Goal: Information Seeking & Learning: Find specific fact

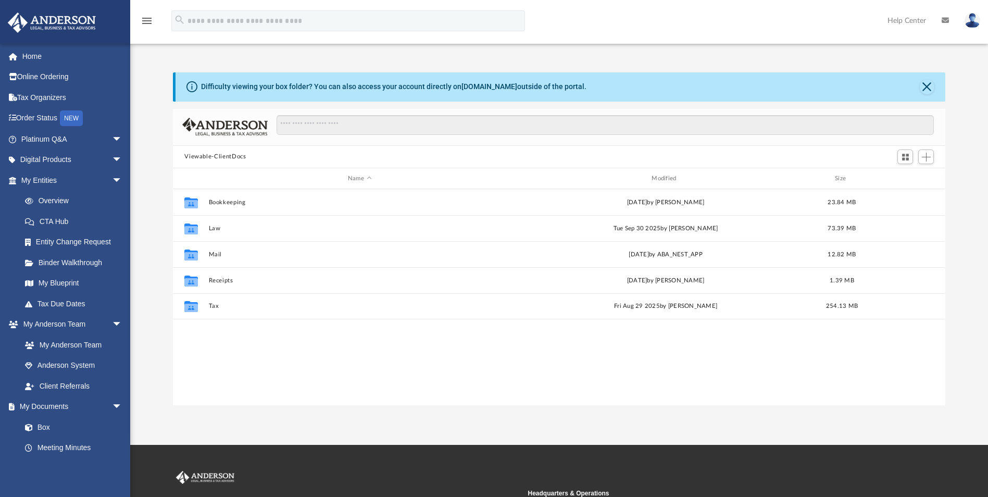
scroll to position [229, 764]
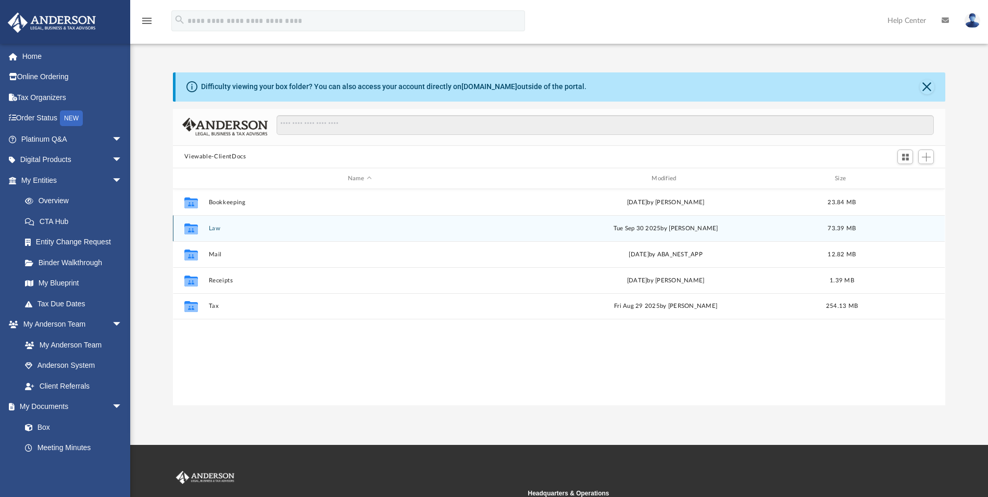
click at [210, 228] on button "Law" at bounding box center [359, 228] width 301 height 7
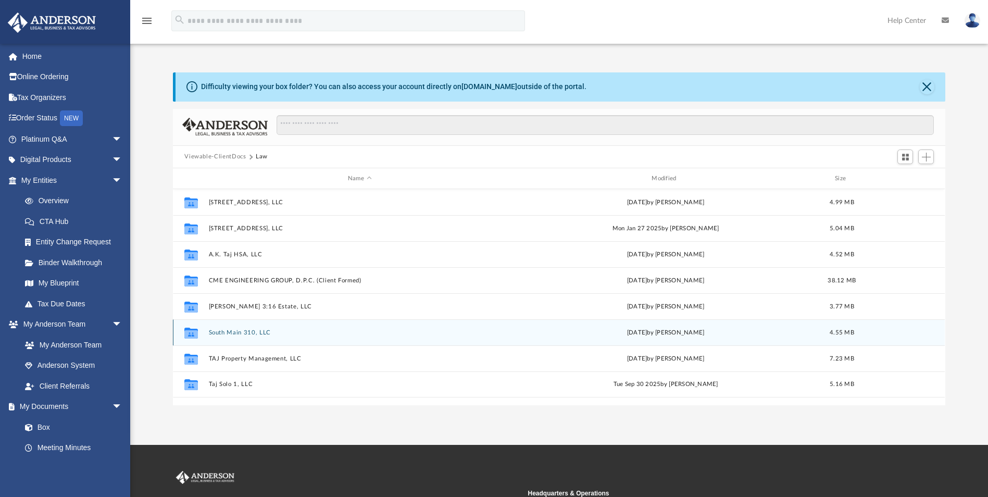
click at [228, 332] on button "South Main 310, LLC" at bounding box center [359, 332] width 301 height 7
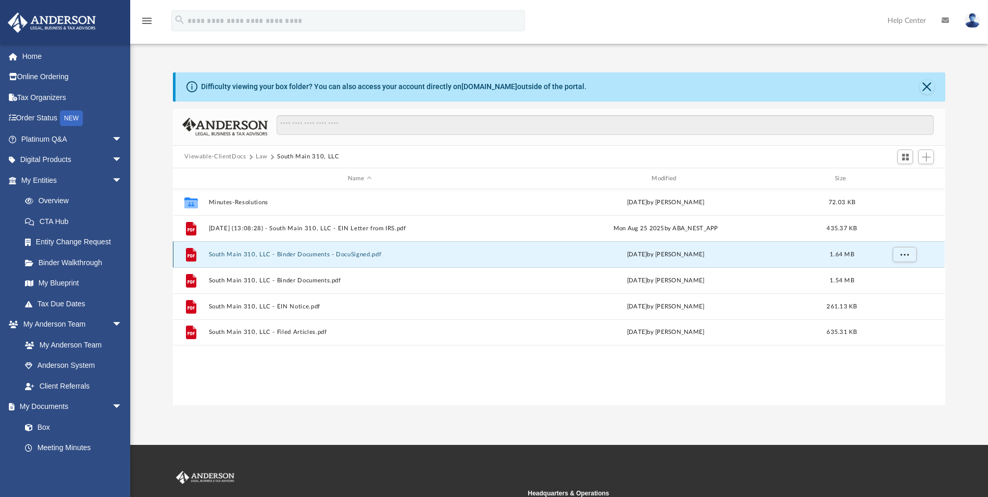
click at [300, 254] on button "South Main 310, LLC - Binder Documents - DocuSigned.pdf" at bounding box center [359, 254] width 301 height 7
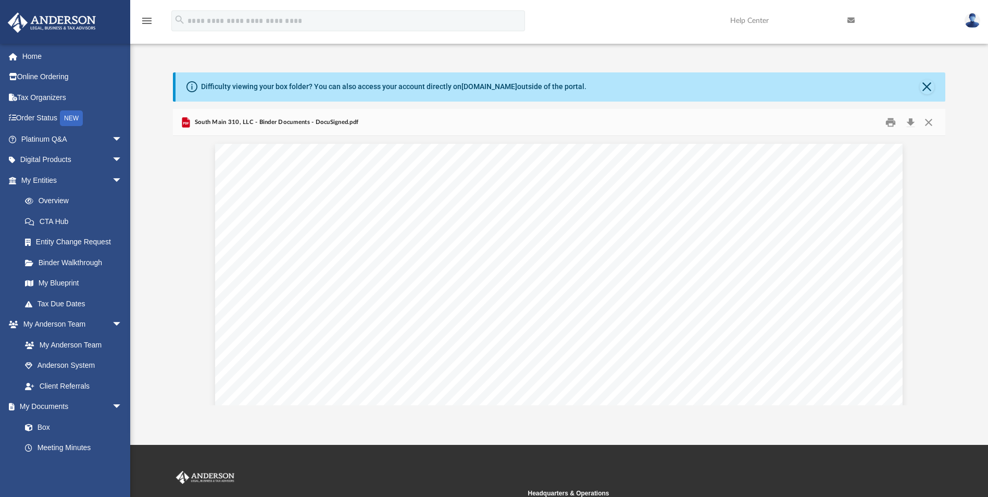
scroll to position [51145, 0]
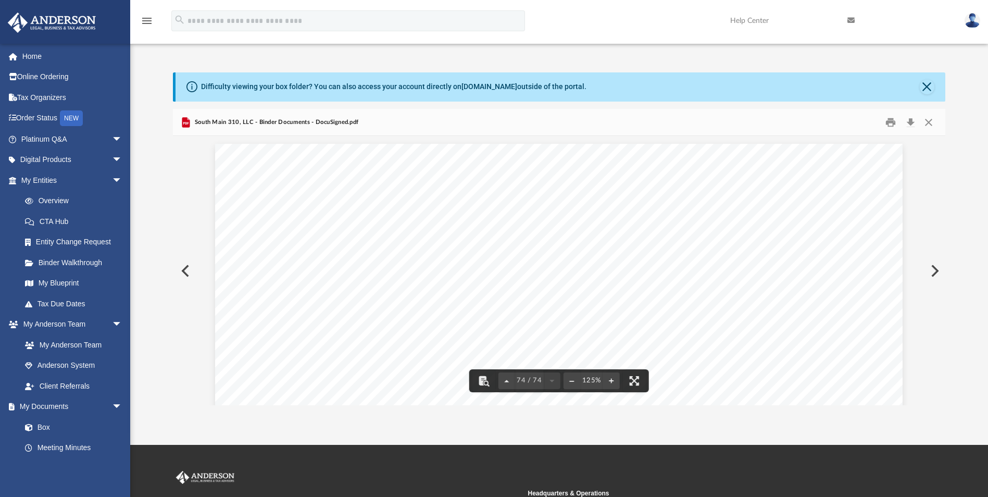
click at [185, 272] on button "Preview" at bounding box center [184, 270] width 23 height 29
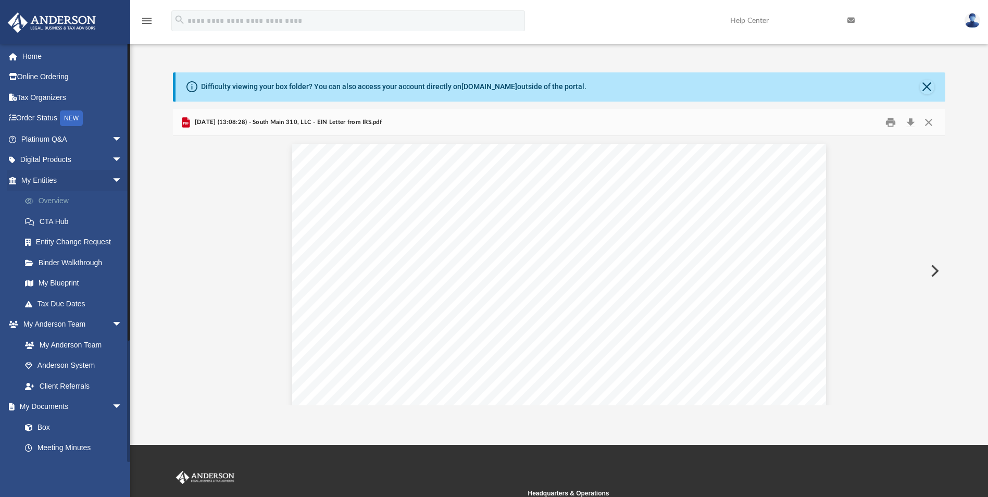
click at [55, 200] on link "Overview" at bounding box center [76, 201] width 123 height 21
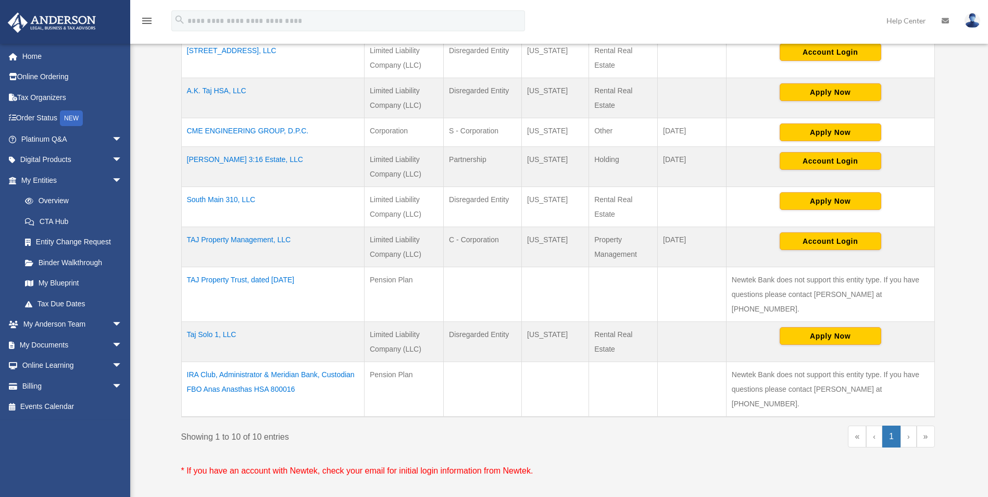
scroll to position [312, 0]
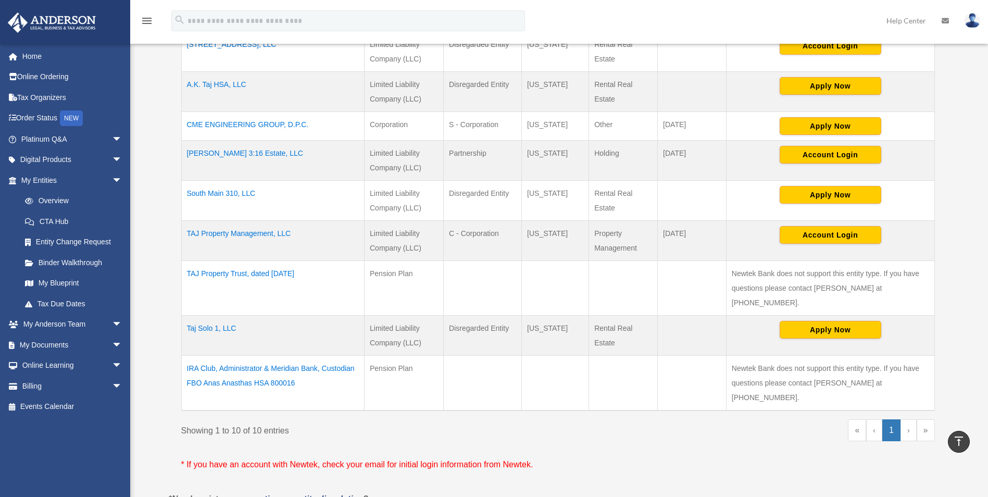
click at [227, 194] on td "South Main 310, LLC" at bounding box center [272, 200] width 183 height 40
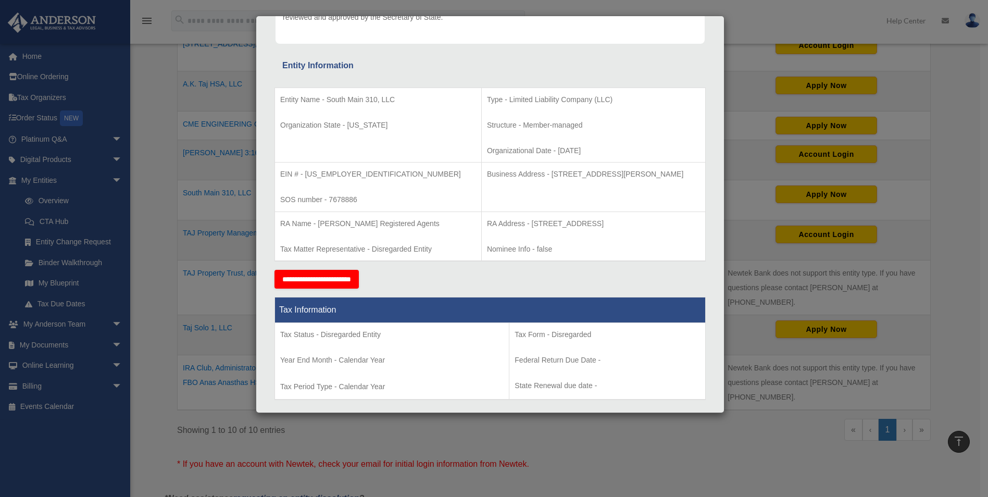
scroll to position [208, 0]
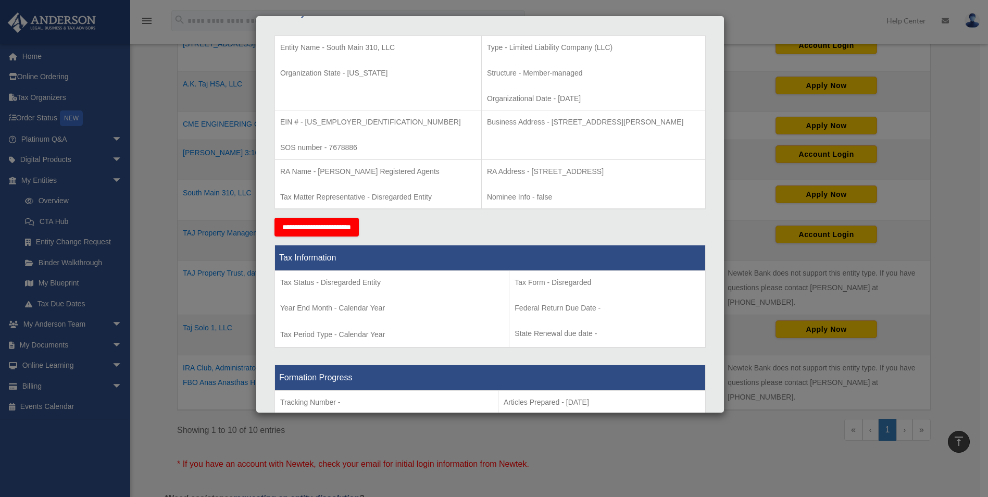
click at [524, 129] on td "Business Address - 3225 McLeod Dr, Suite 100, Las Vegas, NV 89121" at bounding box center [593, 134] width 224 height 49
drag, startPoint x: 518, startPoint y: 123, endPoint x: 558, endPoint y: 125, distance: 39.6
click at [558, 125] on p "Business Address - 3225 McLeod Dr, Suite 100, Las Vegas, NV 89121" at bounding box center [593, 122] width 213 height 13
drag, startPoint x: 558, startPoint y: 125, endPoint x: 523, endPoint y: 127, distance: 34.4
click at [523, 127] on p "Business Address - 3225 McLeod Dr, Suite 100, Las Vegas, NV 89121" at bounding box center [593, 122] width 213 height 13
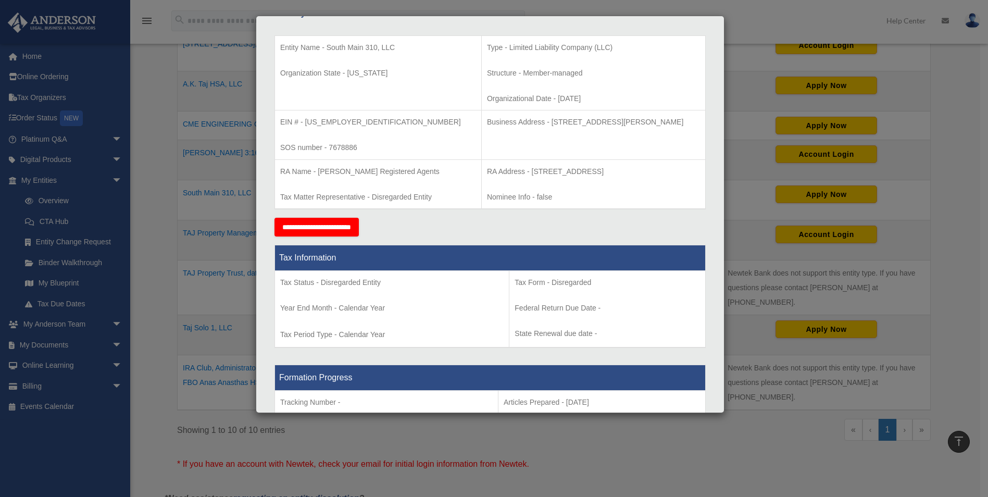
drag, startPoint x: 516, startPoint y: 121, endPoint x: 689, endPoint y: 133, distance: 173.2
click at [689, 133] on td "Business Address - 3225 McLeod Dr, Suite 100, Las Vegas, NV 89121" at bounding box center [593, 134] width 224 height 49
drag, startPoint x: 689, startPoint y: 133, endPoint x: 632, endPoint y: 124, distance: 57.4
copy p "3225 McLeod Dr, Suite 100, Las Vegas, NV 89121"
click at [155, 78] on div "Details × Articles Sent Organizational Date" at bounding box center [494, 248] width 988 height 497
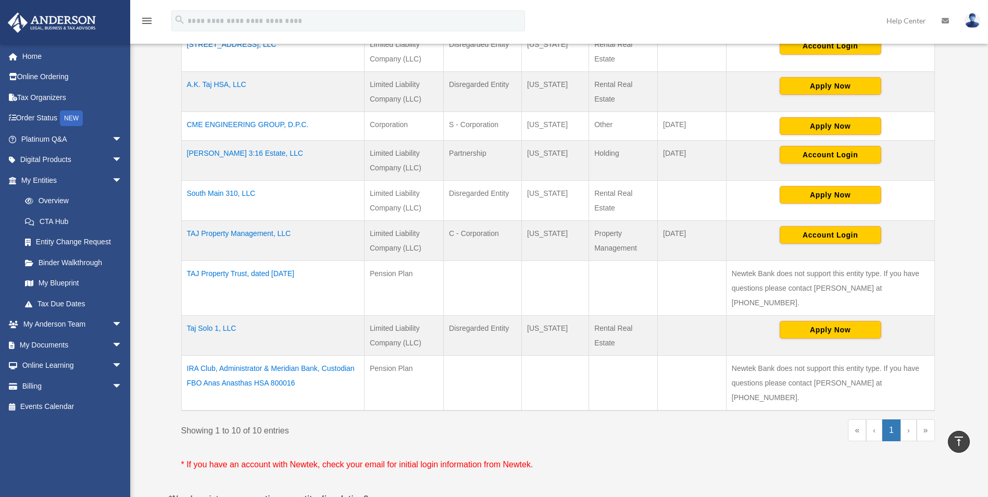
click at [224, 149] on td "[PERSON_NAME] 3:16 Estate, LLC" at bounding box center [272, 160] width 183 height 40
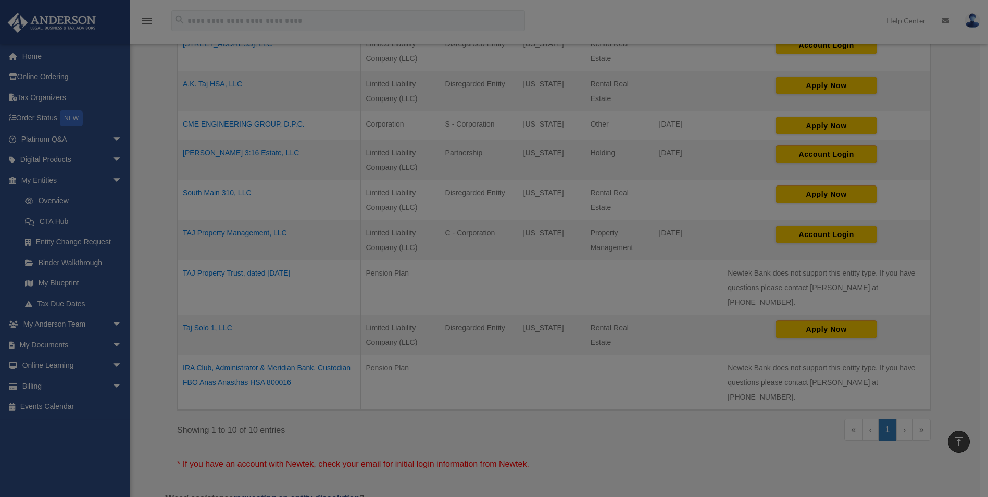
scroll to position [0, 0]
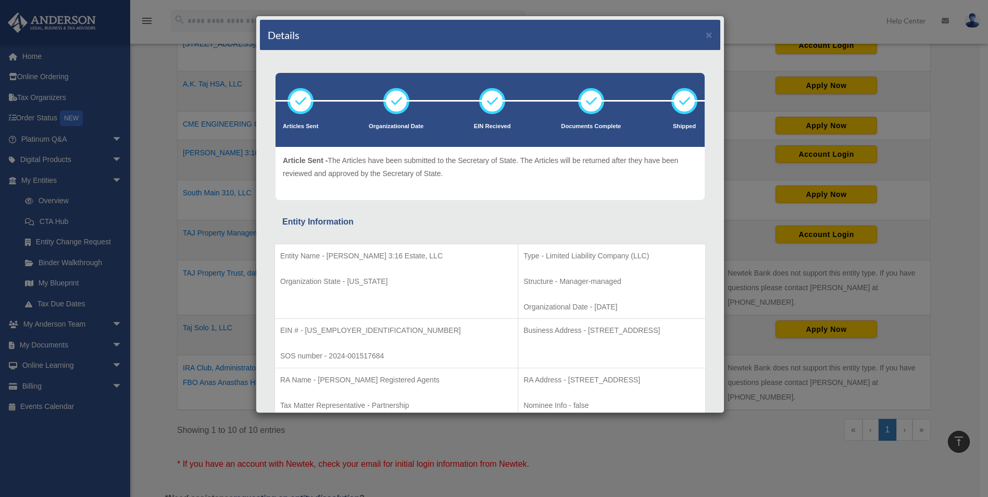
click at [364, 263] on td "Entity Name - John 3:16 Estate, LLC Organization State - Wyoming" at bounding box center [396, 281] width 243 height 75
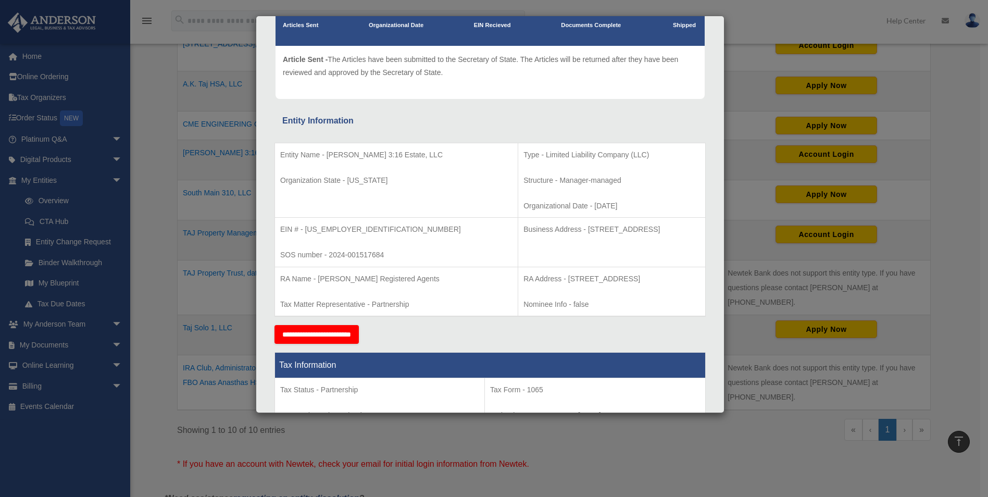
scroll to position [104, 0]
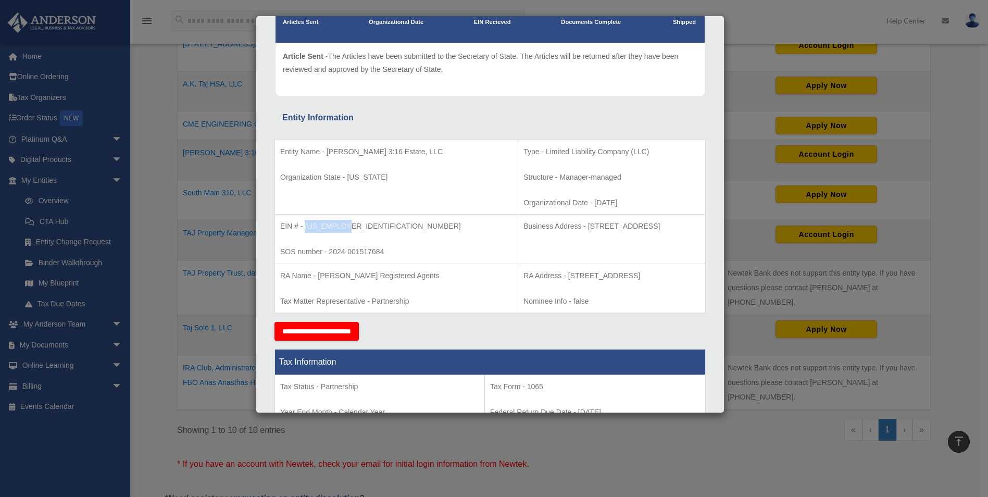
drag, startPoint x: 343, startPoint y: 226, endPoint x: 307, endPoint y: 227, distance: 36.5
click at [307, 227] on p "EIN # - 99-4791862" at bounding box center [396, 226] width 232 height 13
copy p "99-4791862"
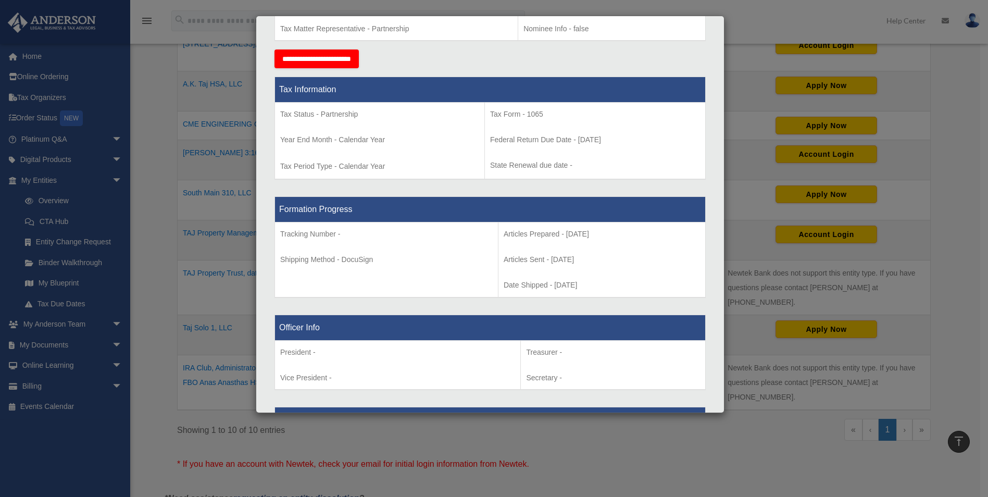
scroll to position [416, 0]
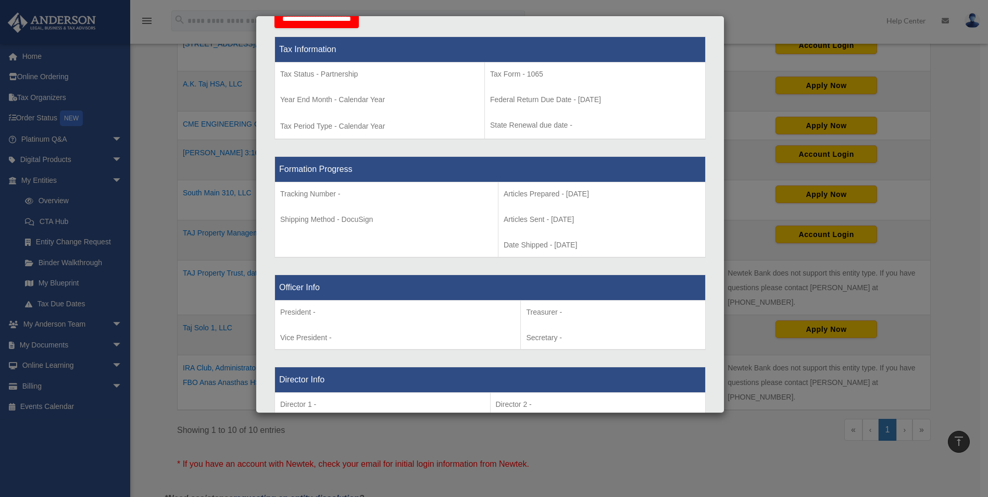
click at [156, 86] on div "Details × Articles Sent Organizational Date" at bounding box center [494, 248] width 988 height 497
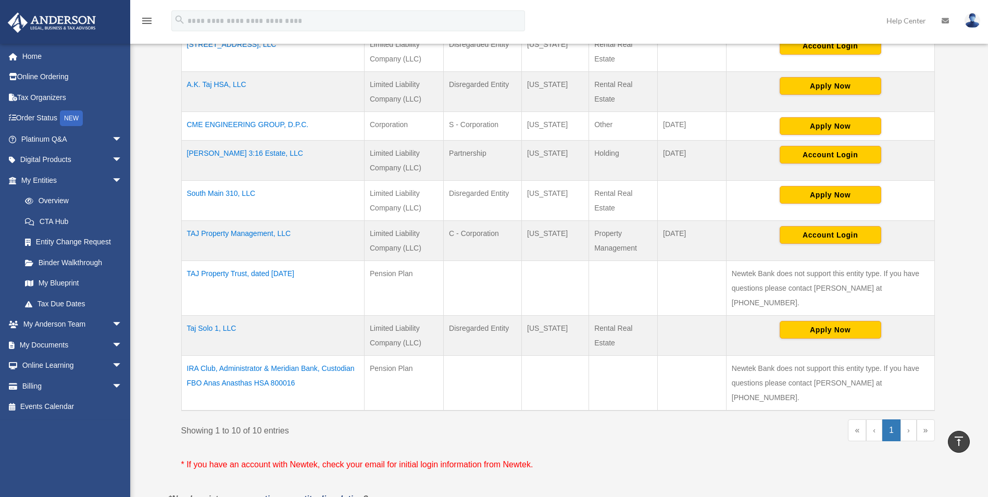
scroll to position [260, 0]
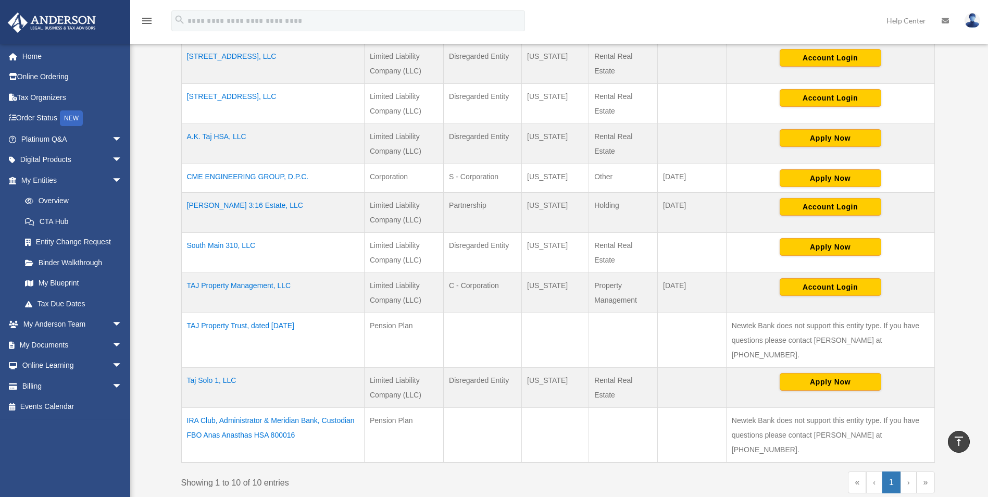
click at [216, 247] on td "South Main 310, LLC" at bounding box center [272, 252] width 183 height 40
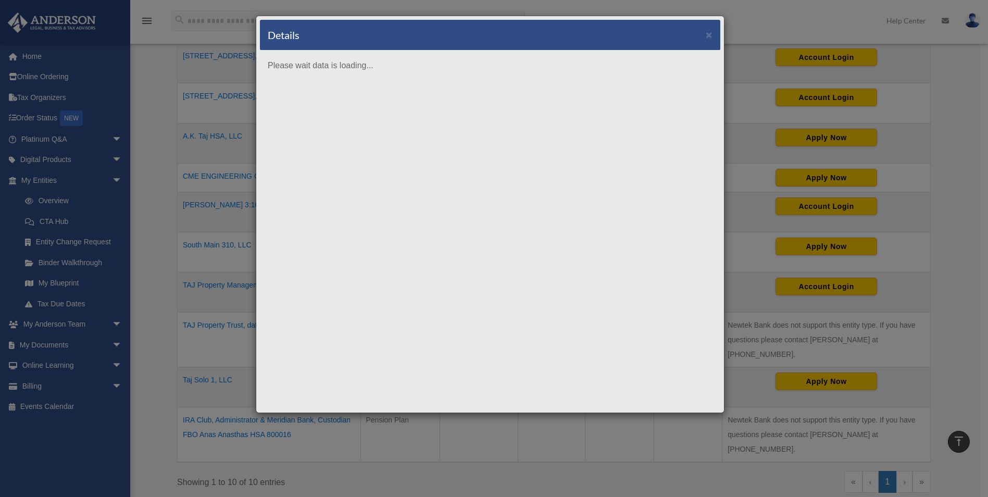
scroll to position [0, 0]
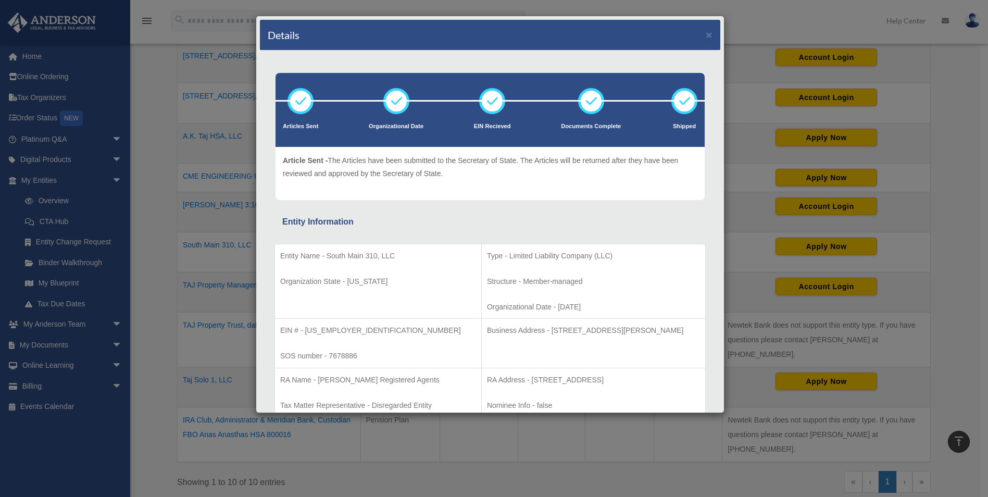
click at [335, 334] on p "EIN # - 39-3687849" at bounding box center [378, 330] width 196 height 13
drag, startPoint x: 345, startPoint y: 331, endPoint x: 307, endPoint y: 332, distance: 38.0
click at [307, 332] on p "EIN # - 39-3687849" at bounding box center [378, 330] width 196 height 13
copy p "39-3687849"
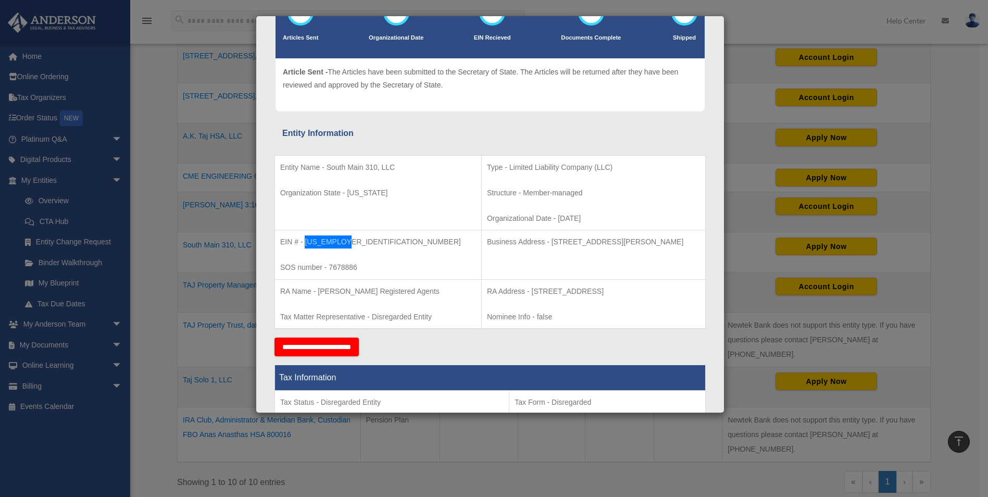
scroll to position [104, 0]
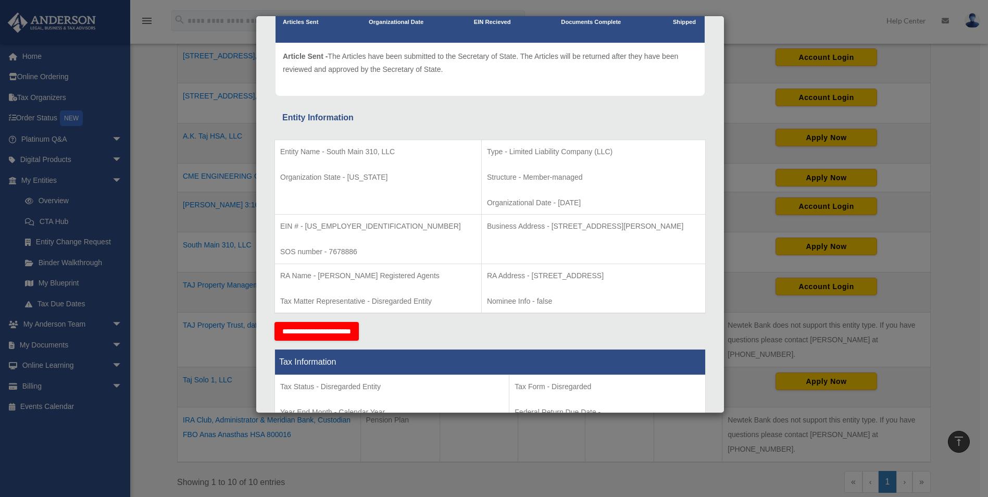
click at [400, 284] on td "RA Name - Anderson Registered Agents Tax Matter Representative - Disregarded En…" at bounding box center [378, 287] width 207 height 49
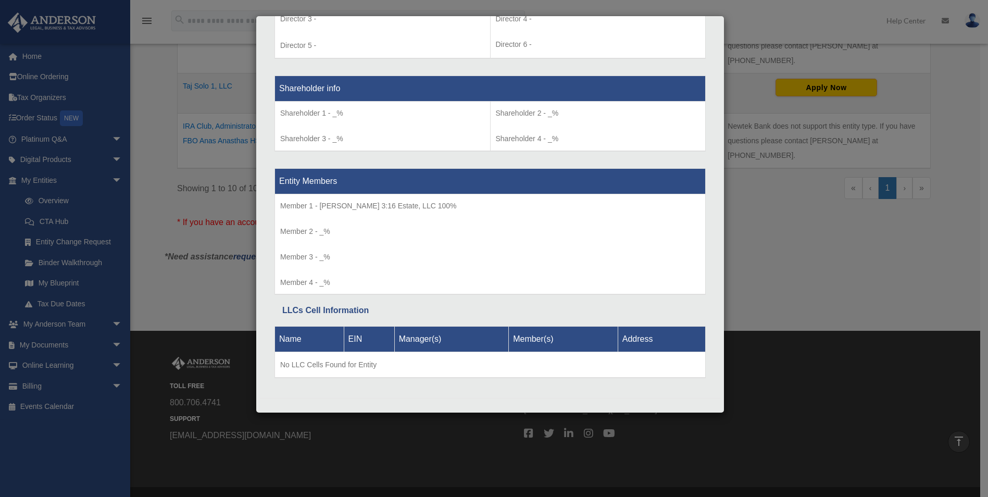
scroll to position [832, 0]
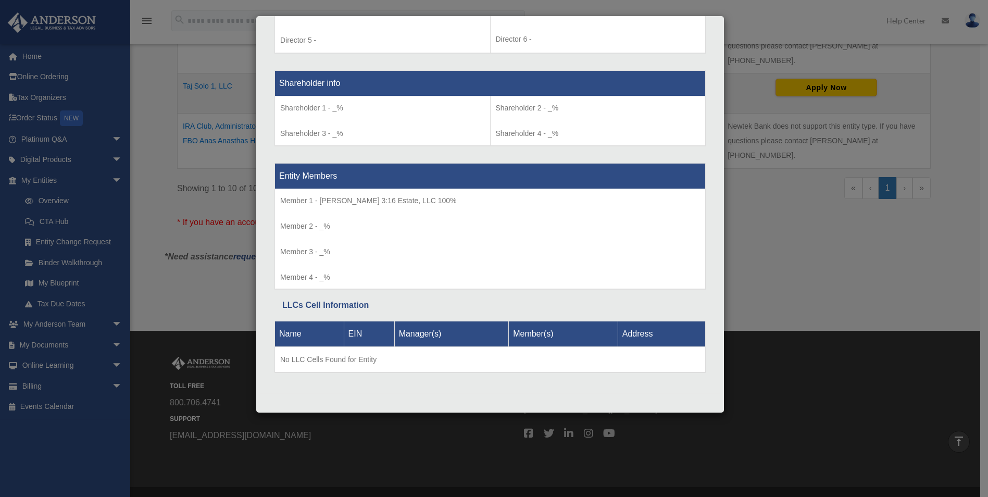
click at [240, 270] on div "Details × Articles Sent Organizational Date" at bounding box center [494, 248] width 988 height 497
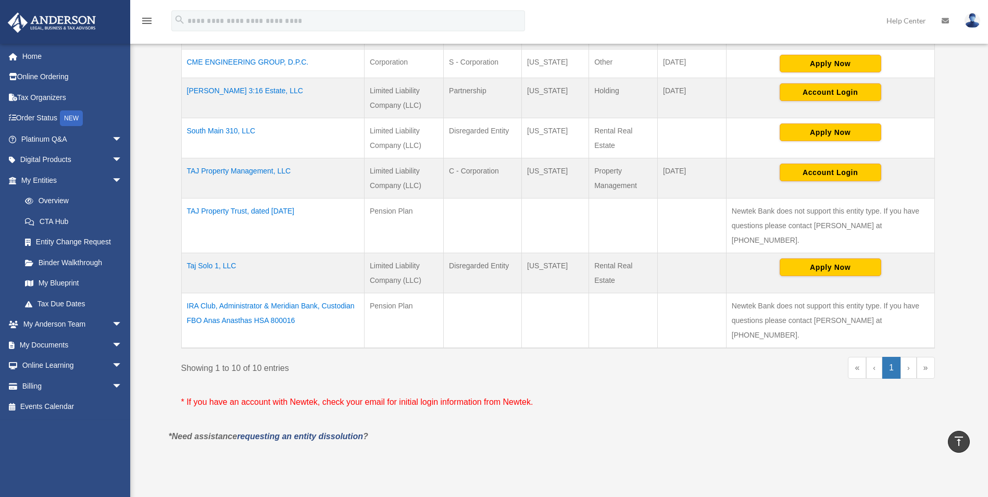
scroll to position [346, 0]
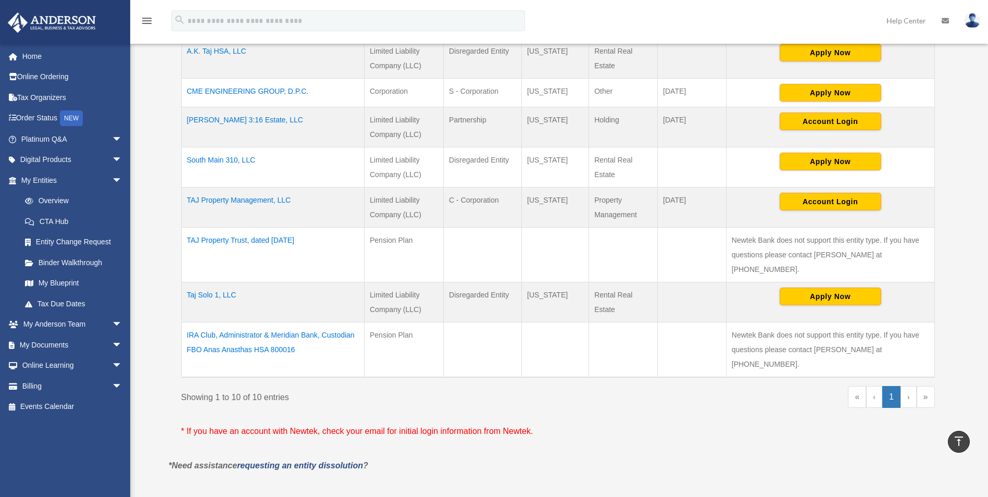
click at [231, 158] on td "South Main 310, LLC" at bounding box center [272, 167] width 183 height 40
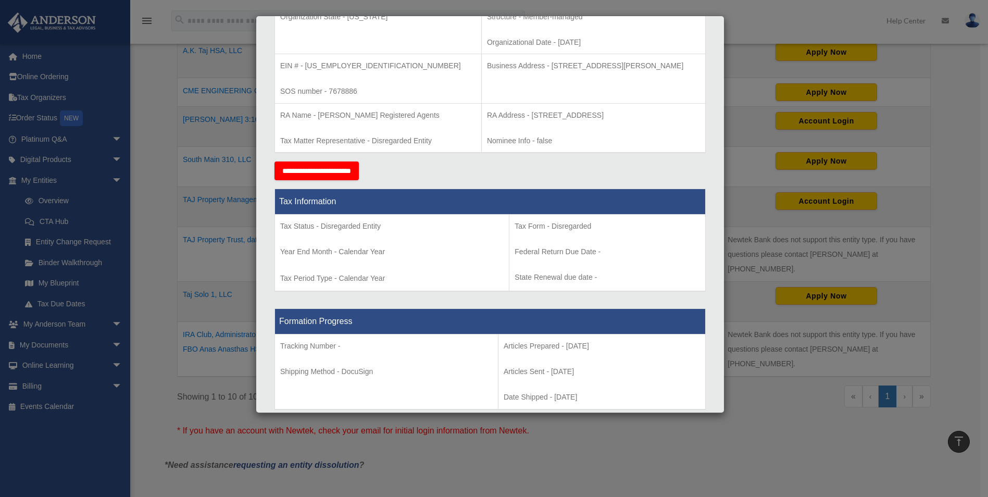
scroll to position [312, 0]
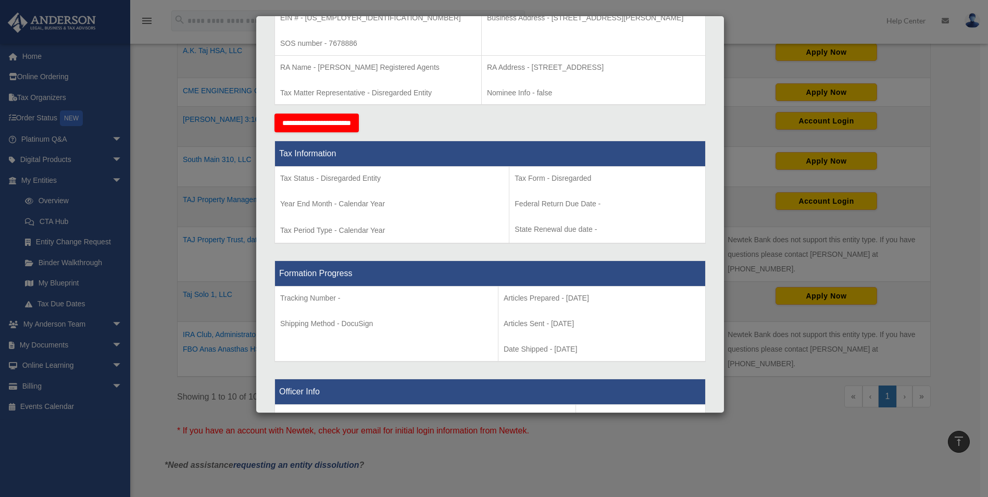
click at [151, 119] on div "Details × Articles Sent Organizational Date" at bounding box center [494, 248] width 988 height 497
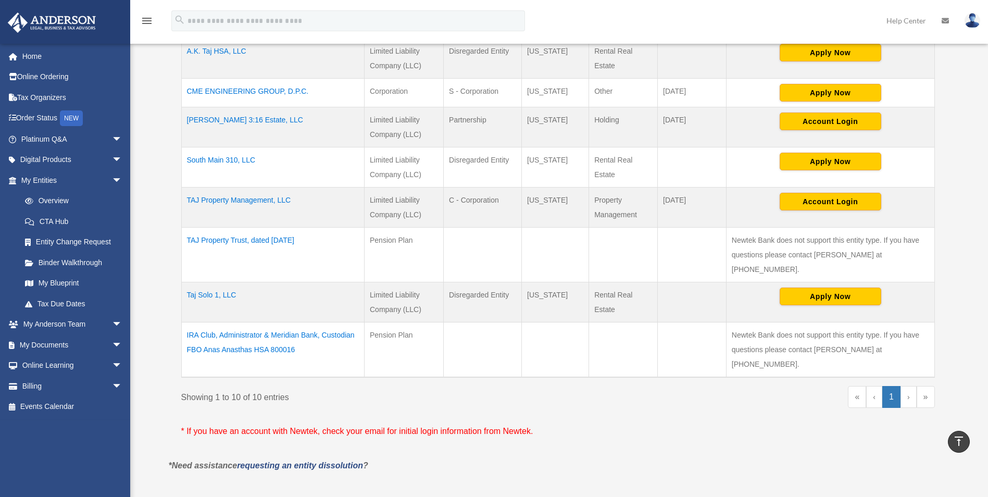
click at [224, 119] on td "[PERSON_NAME] 3:16 Estate, LLC" at bounding box center [272, 127] width 183 height 40
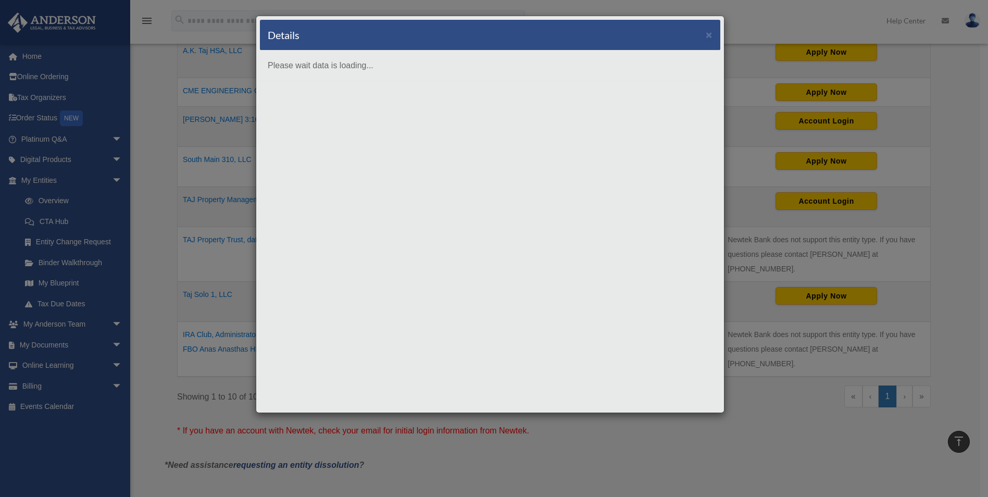
scroll to position [0, 0]
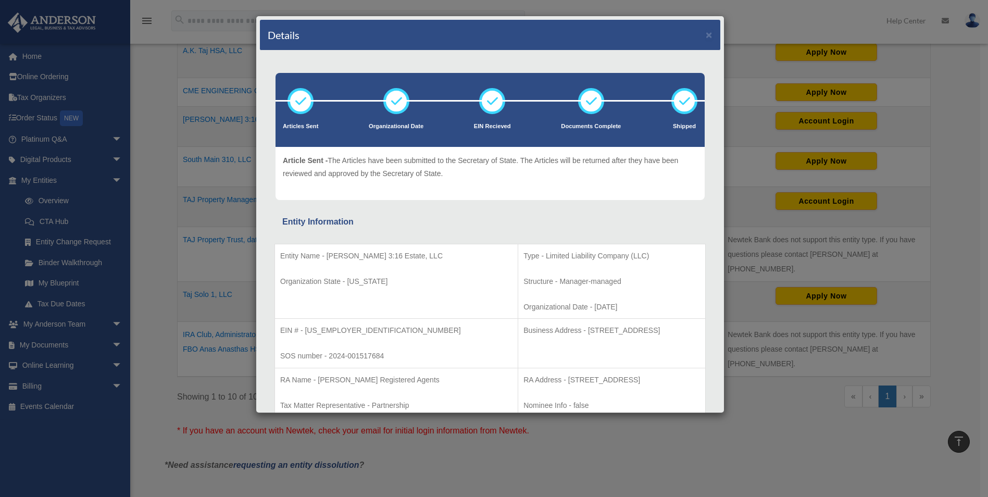
click at [137, 106] on div "Details × Articles Sent Organizational Date" at bounding box center [494, 248] width 988 height 497
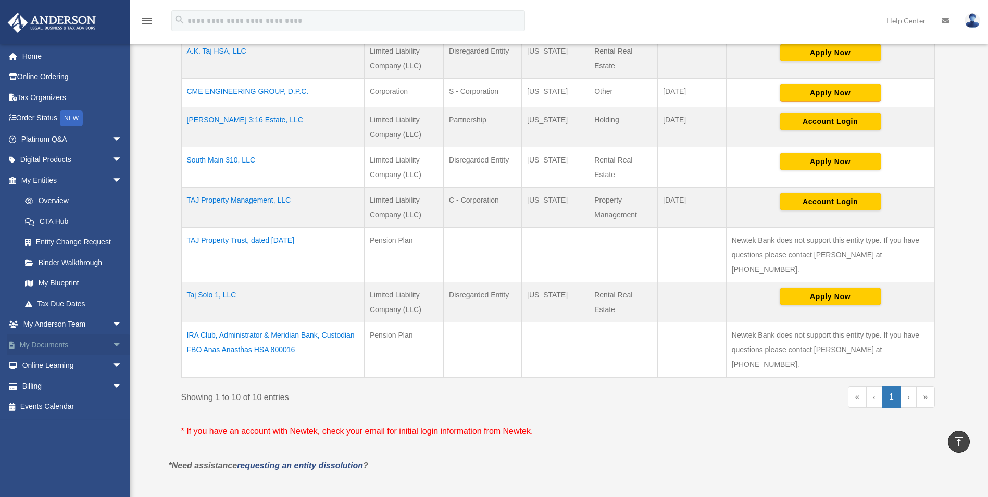
click at [112, 344] on span "arrow_drop_down" at bounding box center [122, 344] width 21 height 21
click at [43, 365] on link "Box" at bounding box center [76, 365] width 123 height 21
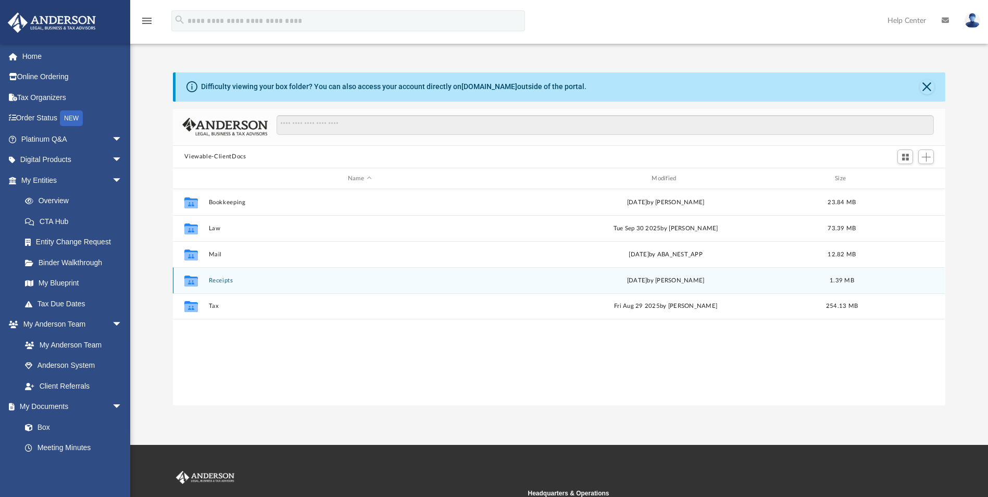
scroll to position [229, 764]
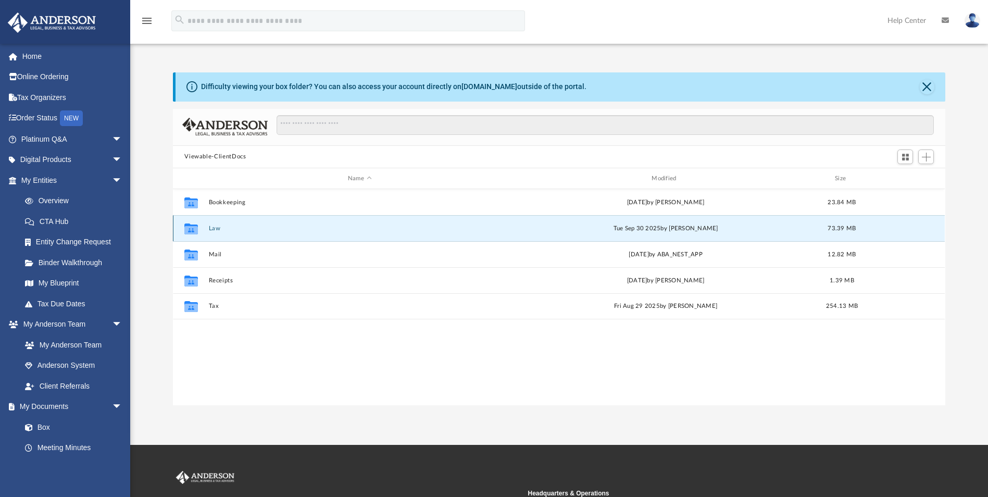
click at [216, 230] on button "Law" at bounding box center [359, 228] width 301 height 7
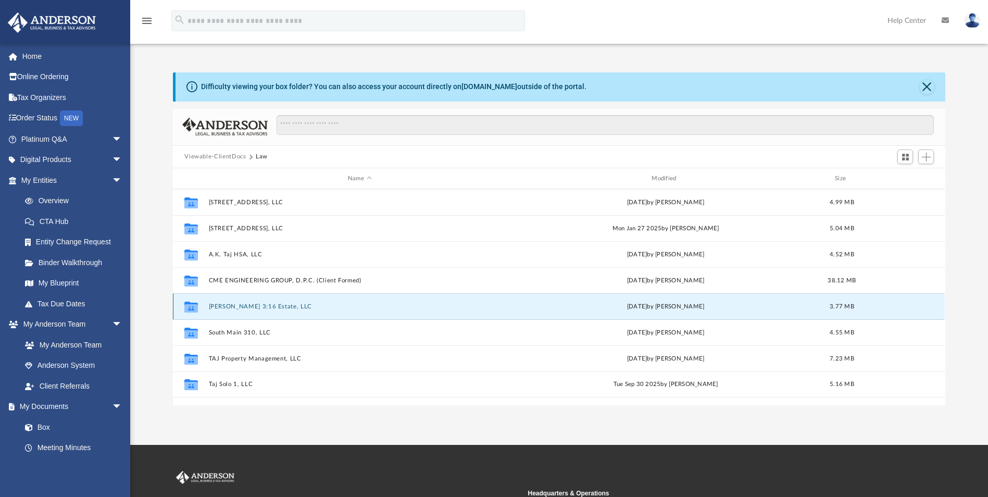
click at [227, 305] on button "[PERSON_NAME] 3:16 Estate, LLC" at bounding box center [359, 306] width 301 height 7
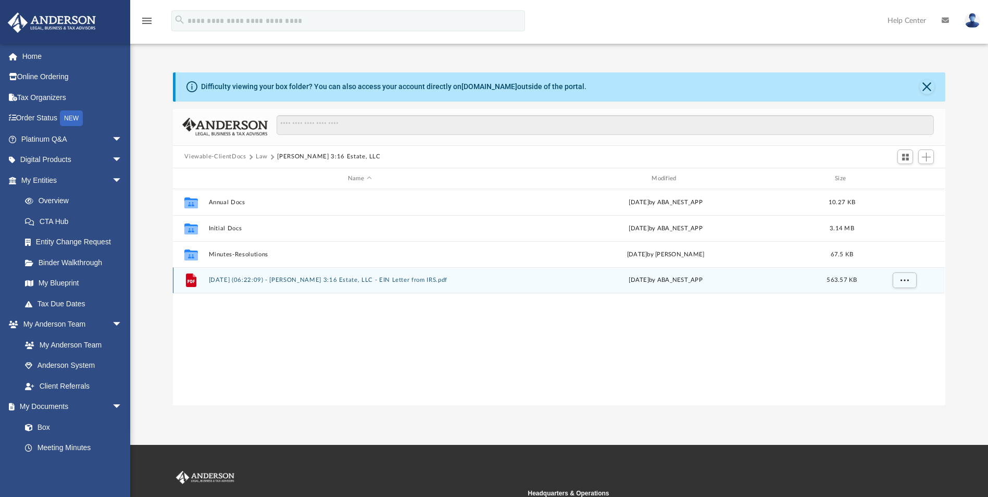
click at [226, 281] on button "2024.09.19 (06:22:09) - John 3:16 Estate, LLC - EIN Letter from IRS.pdf" at bounding box center [359, 280] width 301 height 7
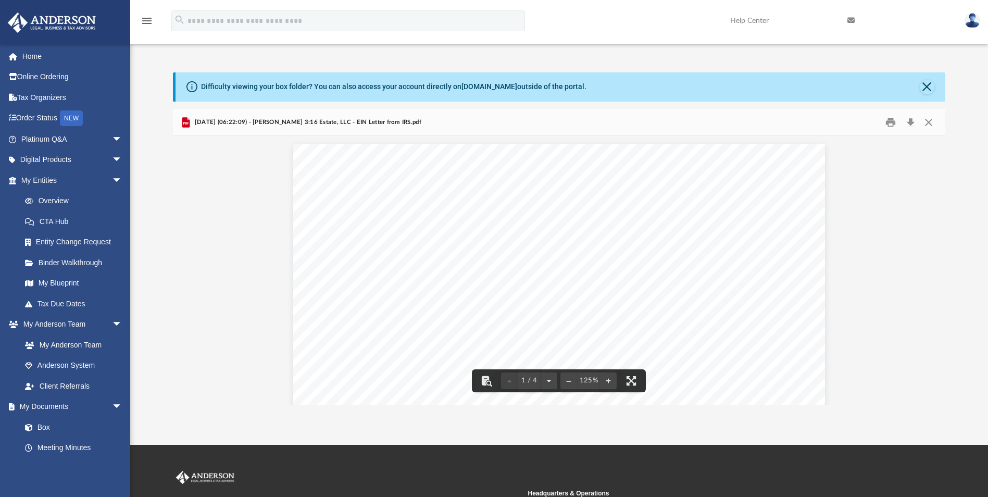
click at [807, 173] on div "Page 1" at bounding box center [558, 487] width 531 height 687
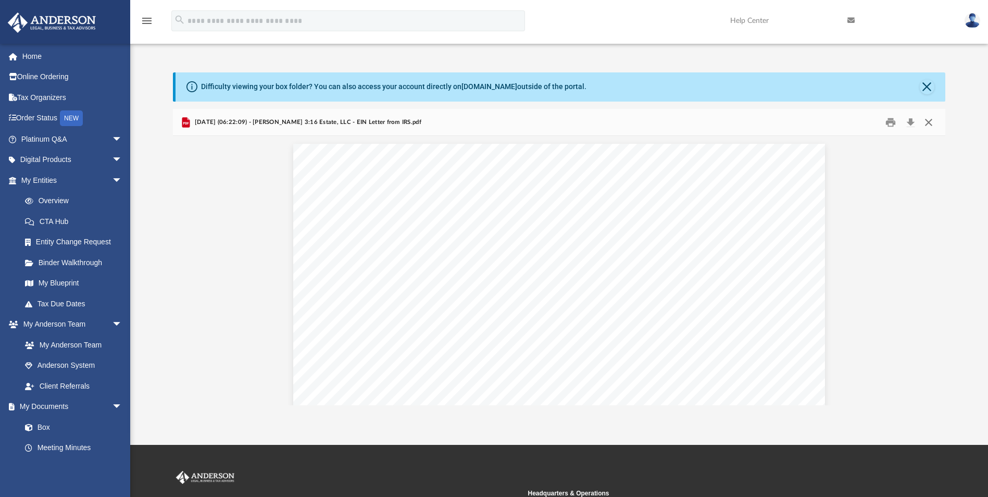
click at [929, 122] on button "Close" at bounding box center [928, 122] width 19 height 16
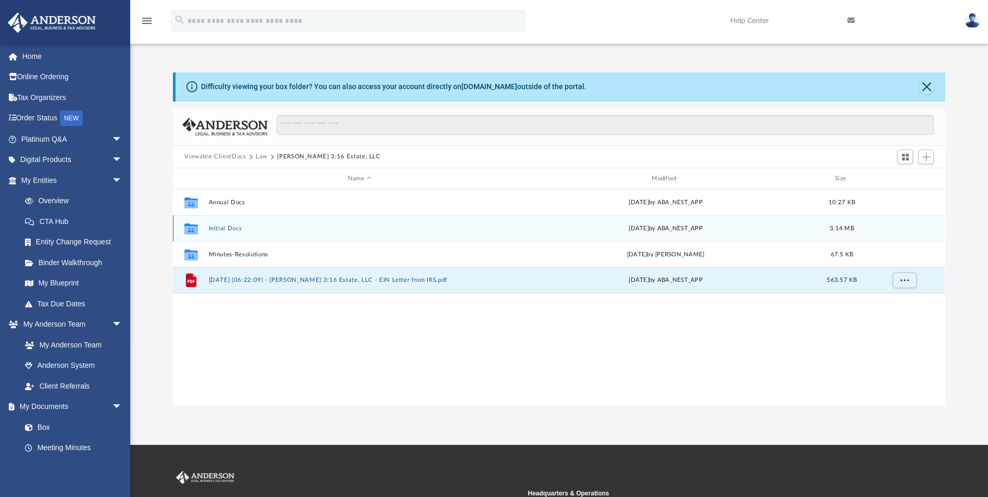
click at [218, 227] on button "Initial Docs" at bounding box center [359, 228] width 301 height 7
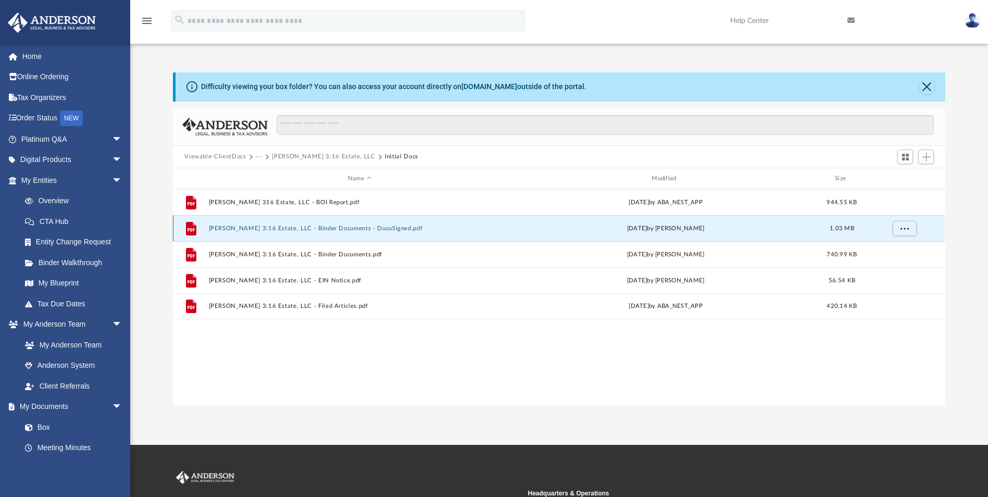
click at [317, 229] on button "John 3:16 Estate, LLC - Binder Documents - DocuSigned.pdf" at bounding box center [359, 228] width 301 height 7
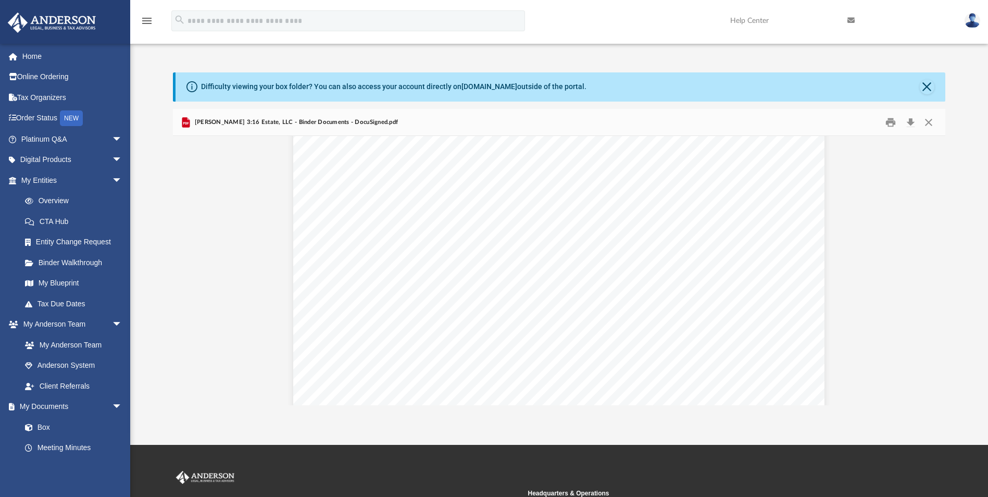
scroll to position [312, 0]
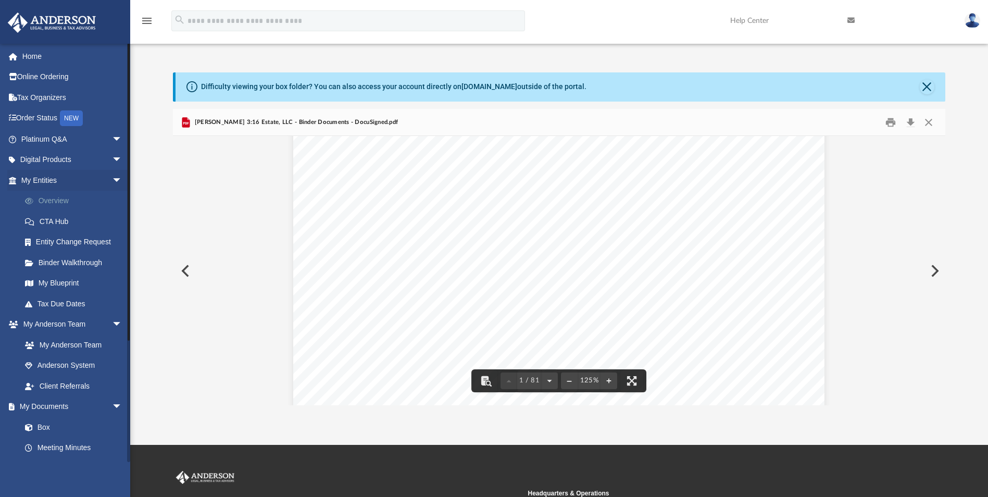
click at [64, 205] on link "Overview" at bounding box center [76, 201] width 123 height 21
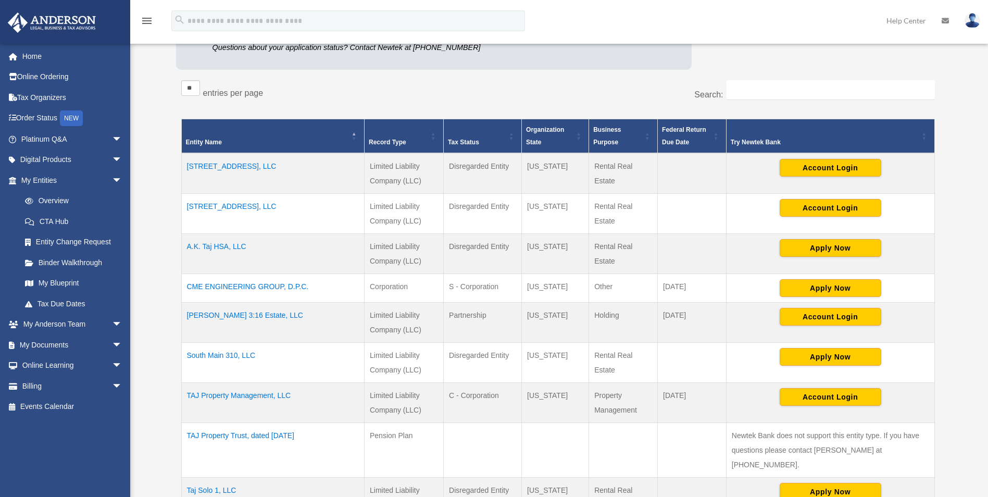
scroll to position [156, 0]
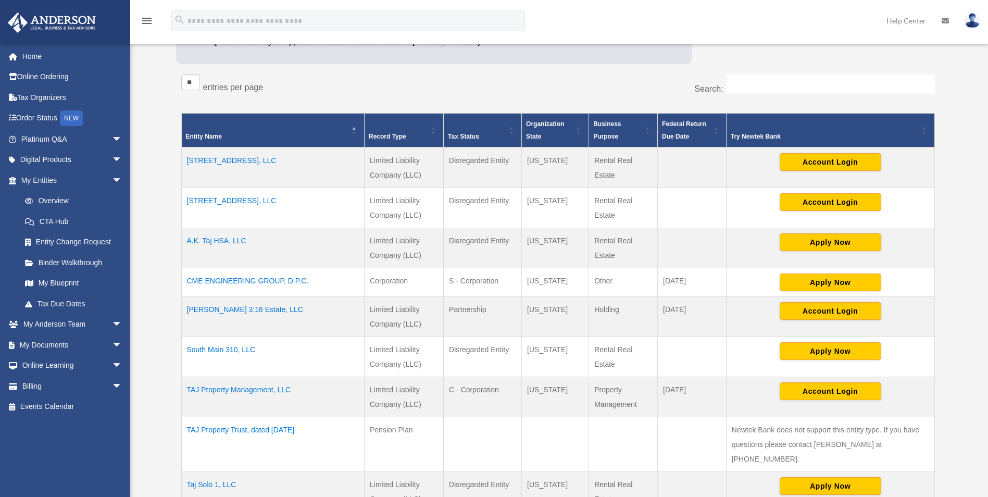
click at [232, 310] on td "[PERSON_NAME] 3:16 Estate, LLC" at bounding box center [272, 316] width 183 height 40
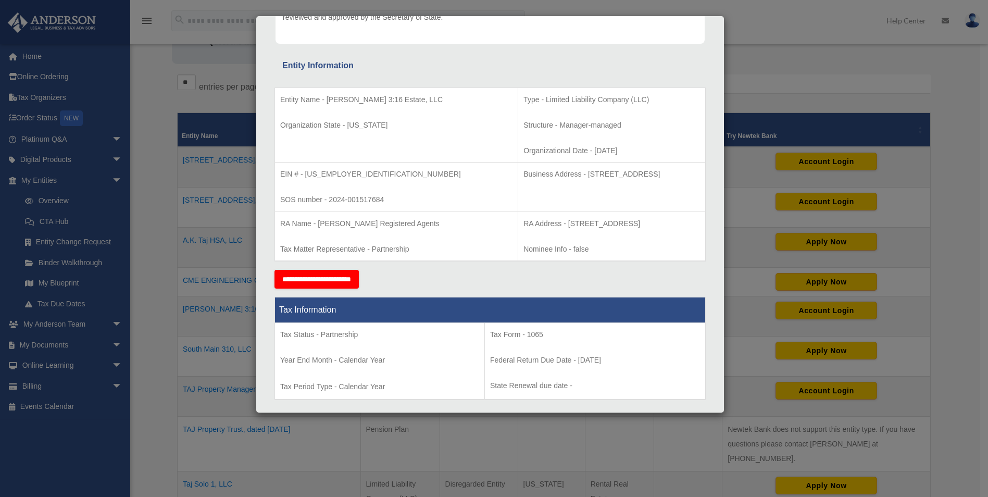
click at [523, 230] on p "RA Address - [STREET_ADDRESS]" at bounding box center [611, 223] width 176 height 13
click at [523, 173] on p "Business Address - [STREET_ADDRESS]" at bounding box center [611, 174] width 176 height 13
drag, startPoint x: 504, startPoint y: 173, endPoint x: 637, endPoint y: 180, distance: 132.9
click at [637, 180] on p "Business Address - [STREET_ADDRESS]" at bounding box center [611, 174] width 176 height 13
copy p "1718 Capitol Ave., Cheyenne, WY 82001"
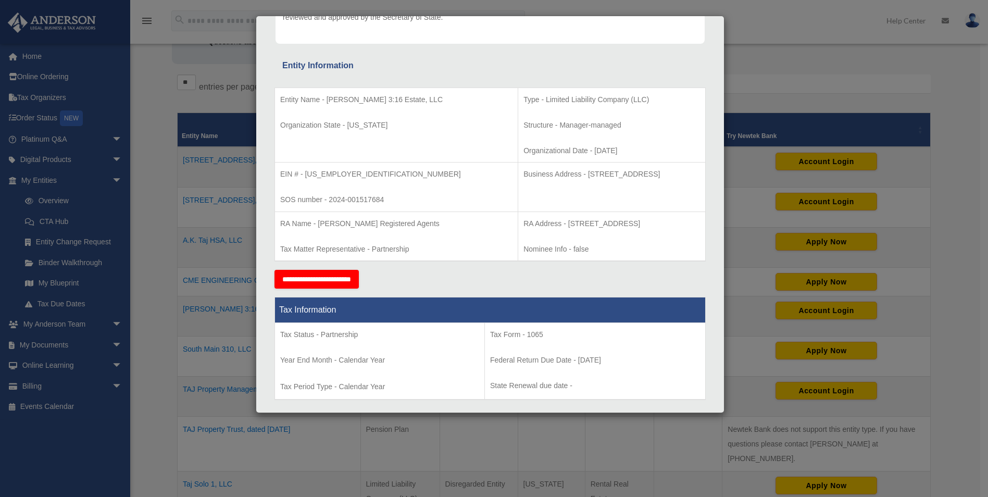
click at [378, 245] on p "Tax Matter Representative - Partnership" at bounding box center [396, 249] width 232 height 13
click at [147, 151] on div "Details × Articles Sent Organizational Date" at bounding box center [494, 248] width 988 height 497
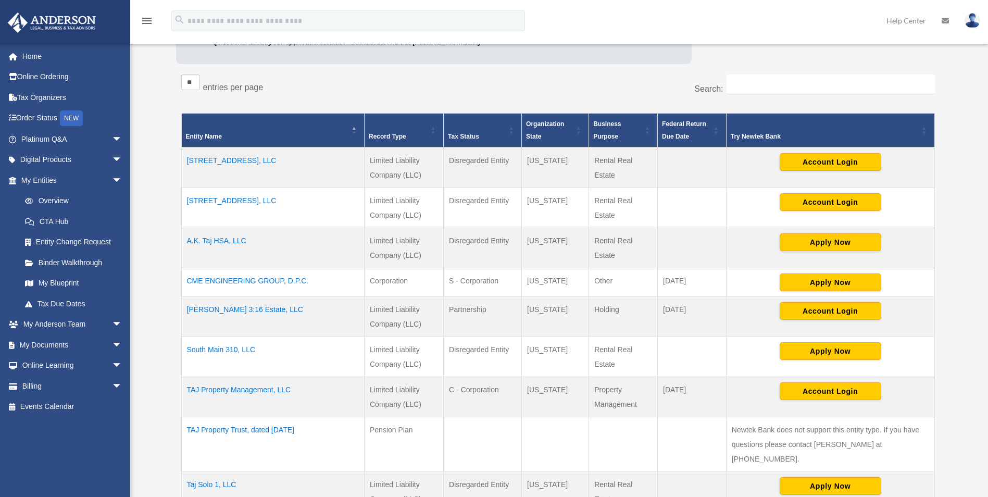
click at [233, 349] on td "South Main 310, LLC" at bounding box center [272, 356] width 183 height 40
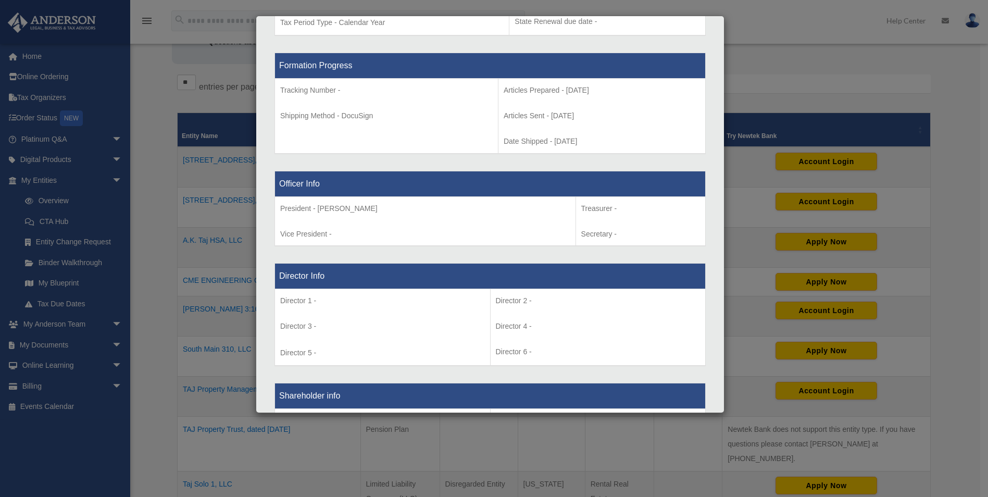
scroll to position [468, 0]
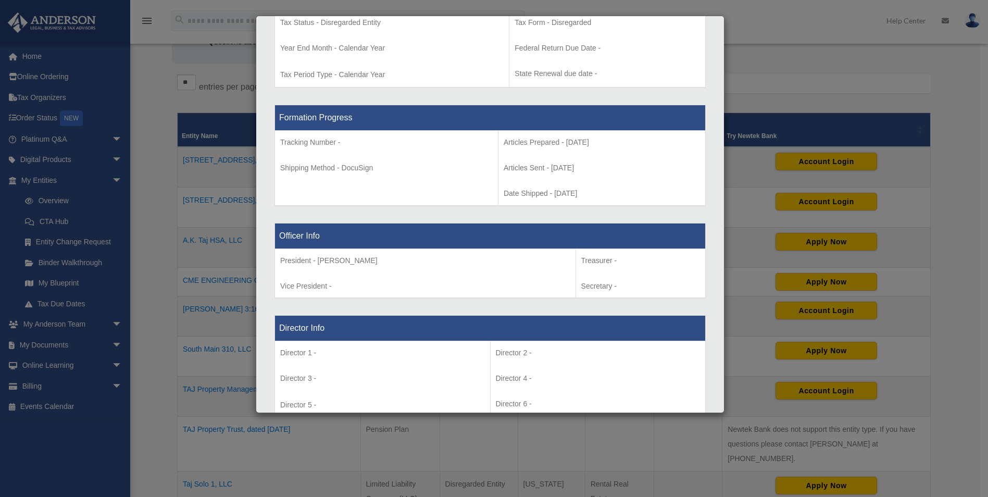
click at [735, 28] on div "Details × Articles Sent Organizational Date" at bounding box center [494, 248] width 988 height 497
